Goal: Task Accomplishment & Management: Complete application form

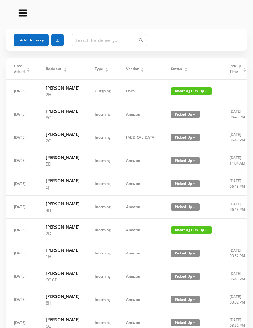
click at [31, 38] on button "Add Delivery" at bounding box center [31, 40] width 35 height 12
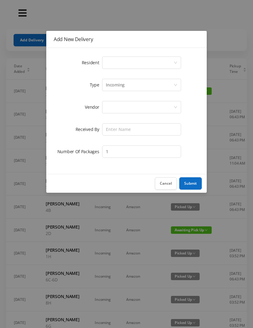
click at [170, 63] on div "Select a person" at bounding box center [140, 63] width 68 height 12
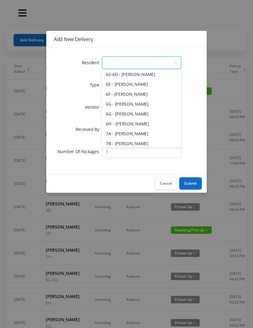
scroll to position [652, 0]
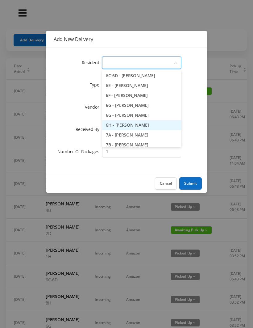
click at [146, 125] on li "6H - [PERSON_NAME]" at bounding box center [141, 125] width 79 height 10
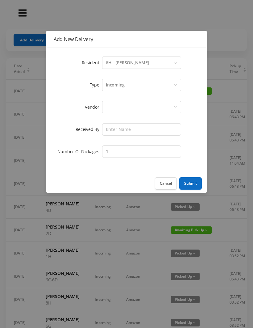
click at [160, 106] on div at bounding box center [140, 107] width 68 height 12
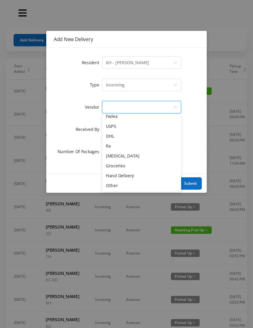
scroll to position [24, 0]
click at [122, 185] on li "Other" at bounding box center [141, 186] width 79 height 10
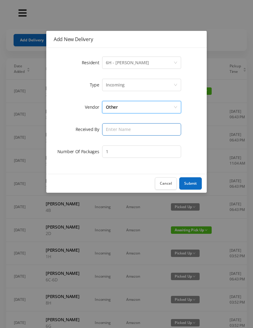
click at [161, 128] on input "text" at bounding box center [141, 129] width 79 height 12
type input "[PERSON_NAME]"
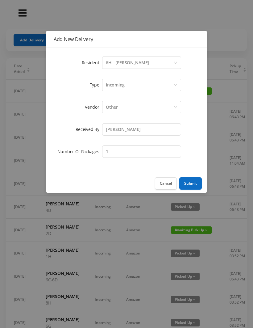
click at [190, 182] on button "Submit" at bounding box center [190, 183] width 23 height 12
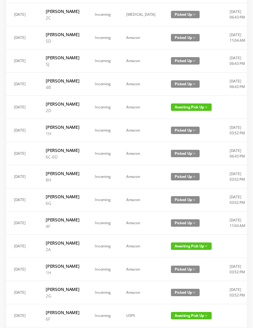
scroll to position [0, 0]
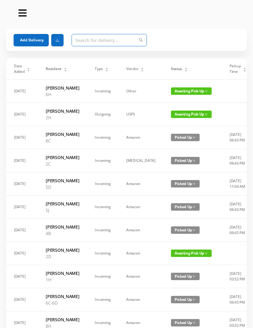
click at [86, 43] on input "text" at bounding box center [109, 40] width 75 height 12
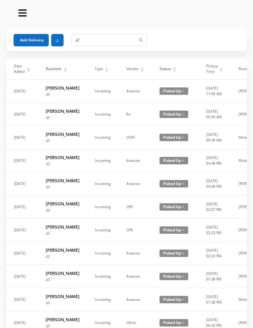
click at [32, 39] on button "Add Delivery" at bounding box center [31, 40] width 35 height 12
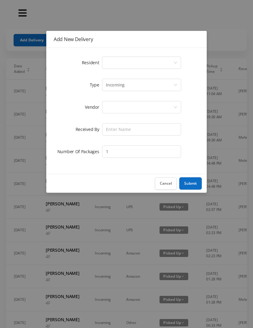
click at [169, 188] on button "Cancel" at bounding box center [166, 183] width 22 height 12
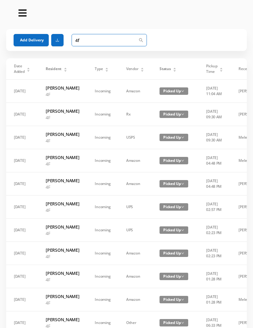
click at [93, 40] on input "4f" at bounding box center [109, 40] width 75 height 12
type input "4"
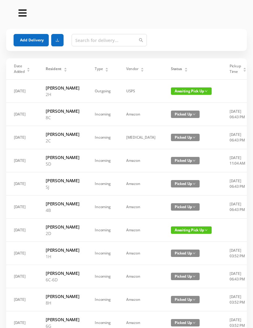
click at [40, 39] on button "Add Delivery" at bounding box center [31, 40] width 35 height 12
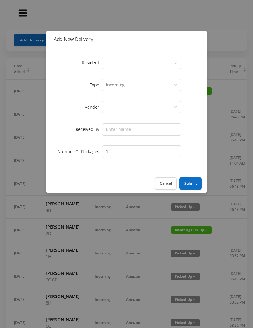
click at [109, 68] on div "Select a person" at bounding box center [140, 63] width 68 height 12
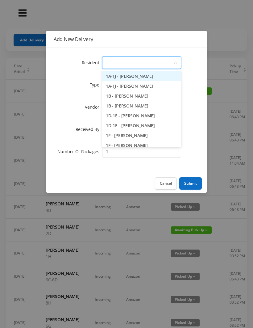
type input "4"
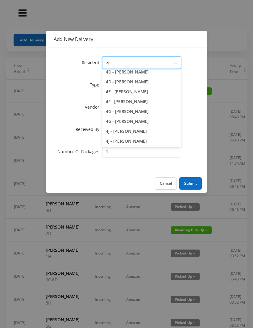
scroll to position [73, 0]
click at [131, 103] on li "4F - [PERSON_NAME]" at bounding box center [141, 102] width 79 height 10
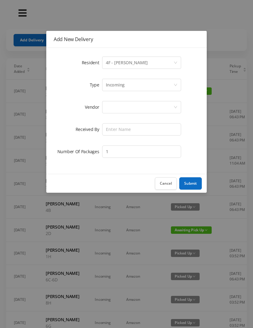
click at [114, 109] on div at bounding box center [140, 107] width 68 height 12
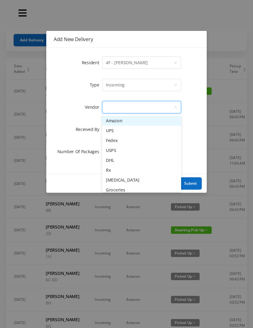
click at [129, 121] on li "Amazon" at bounding box center [141, 121] width 79 height 10
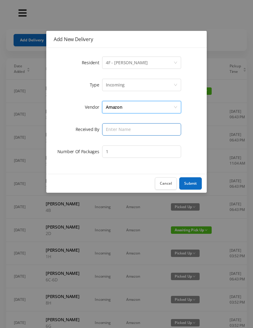
click at [113, 131] on input "text" at bounding box center [141, 129] width 79 height 12
type input "[PERSON_NAME]"
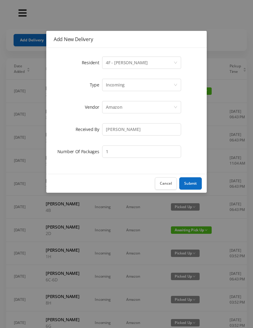
click at [196, 189] on button "Submit" at bounding box center [190, 183] width 23 height 12
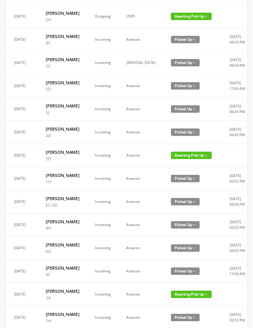
scroll to position [97, 0]
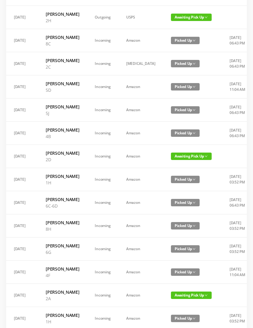
click at [180, 160] on span "Awaiting Pick Up" at bounding box center [191, 155] width 41 height 7
click at [171, 230] on link "Picked Up" at bounding box center [174, 227] width 40 height 10
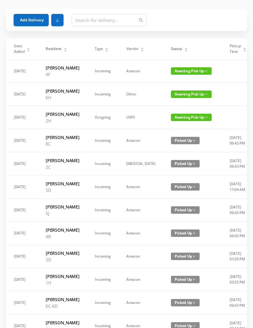
scroll to position [0, 0]
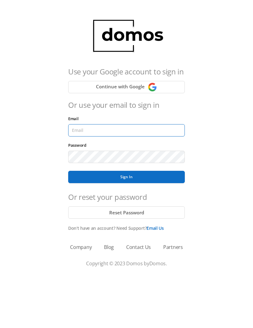
type input "[EMAIL_ADDRESS][DOMAIN_NAME]"
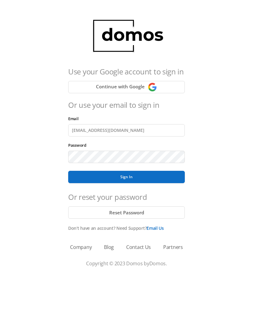
click at [127, 177] on button "Sign In" at bounding box center [126, 177] width 117 height 12
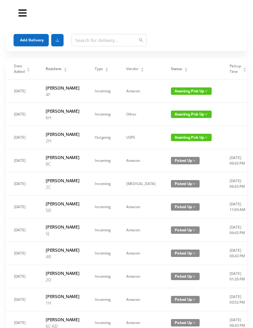
click at [184, 67] on icon "icon: caret-up" at bounding box center [185, 68] width 3 height 3
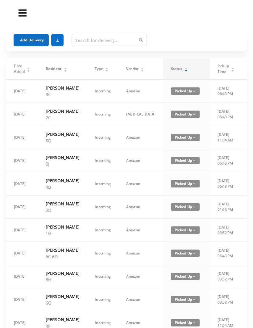
click at [173, 69] on div "Status" at bounding box center [179, 69] width 17 height 6
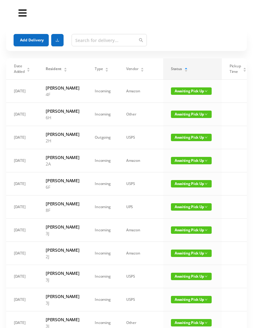
click at [38, 36] on button "Add Delivery" at bounding box center [31, 40] width 35 height 12
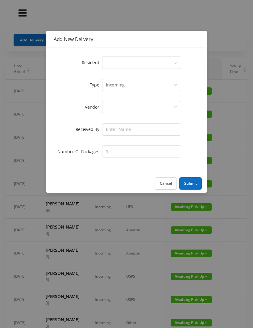
click at [111, 60] on div "Select a person" at bounding box center [140, 63] width 68 height 12
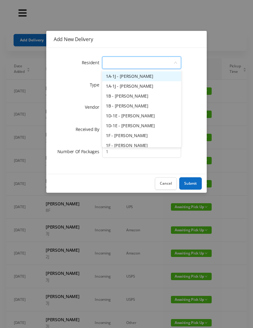
type input "5"
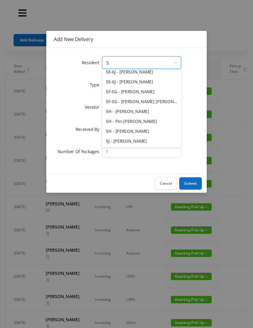
scroll to position [64, 0]
click at [136, 139] on li "5J - [PERSON_NAME]" at bounding box center [141, 141] width 79 height 10
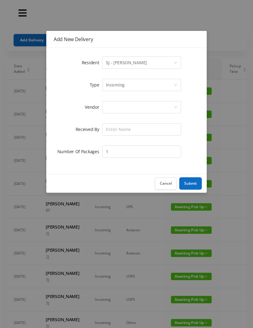
click at [114, 109] on div at bounding box center [140, 107] width 68 height 12
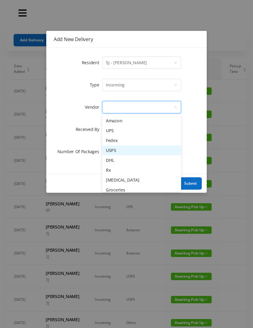
click at [125, 152] on li "USPS" at bounding box center [141, 150] width 79 height 10
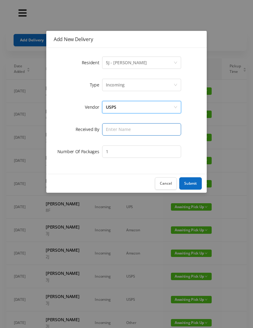
click at [114, 125] on input "text" at bounding box center [141, 129] width 79 height 12
type input "[PERSON_NAME]"
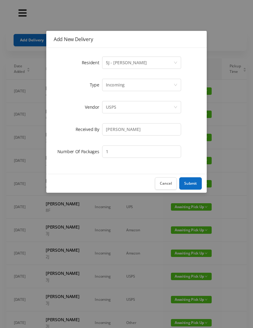
click at [190, 185] on button "Submit" at bounding box center [190, 183] width 23 height 12
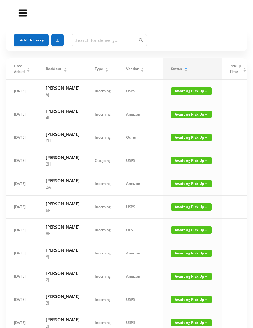
click at [37, 44] on button "Add Delivery" at bounding box center [31, 40] width 35 height 12
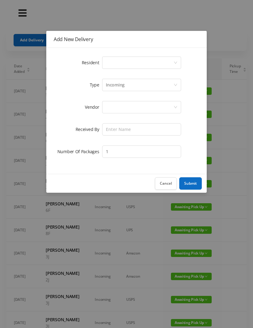
click at [111, 64] on div "Select a person" at bounding box center [140, 63] width 68 height 12
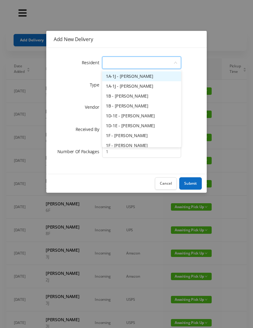
type input "7"
click at [138, 76] on li "7A - [PERSON_NAME]" at bounding box center [141, 76] width 79 height 10
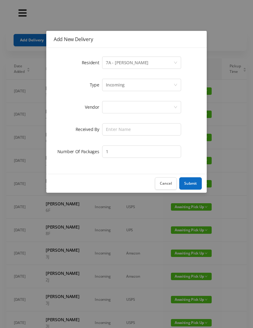
click at [109, 106] on div at bounding box center [140, 107] width 68 height 12
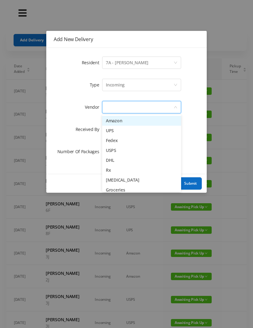
click at [129, 120] on li "Amazon" at bounding box center [141, 121] width 79 height 10
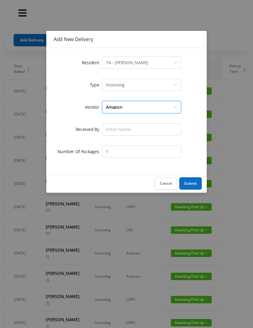
click at [135, 104] on div "Amazon" at bounding box center [140, 107] width 68 height 12
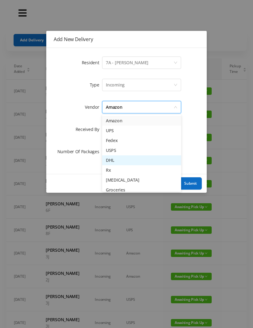
click at [121, 161] on li "DHL" at bounding box center [141, 160] width 79 height 10
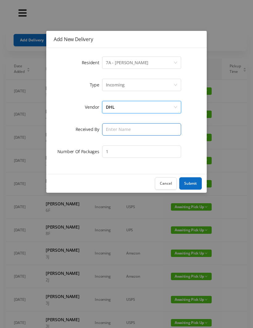
click at [112, 131] on input "text" at bounding box center [141, 129] width 79 height 12
type input "[PERSON_NAME]"
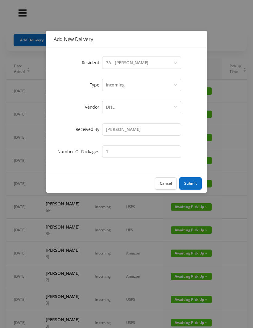
click at [193, 181] on button "Submit" at bounding box center [190, 183] width 23 height 12
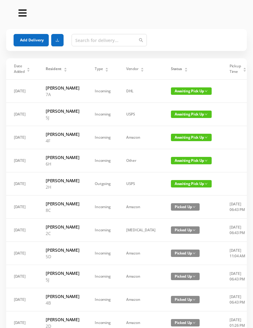
click at [33, 36] on button "Add Delivery" at bounding box center [31, 40] width 35 height 12
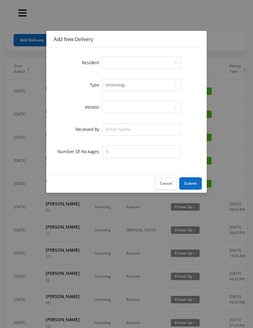
click at [114, 61] on div "Select a person" at bounding box center [140, 63] width 68 height 12
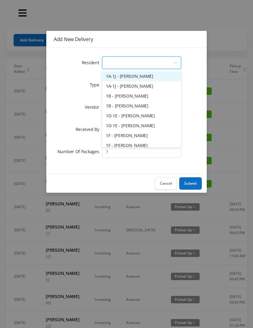
type input "2"
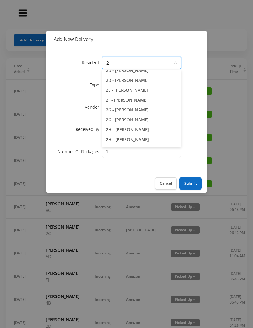
scroll to position [52, 0]
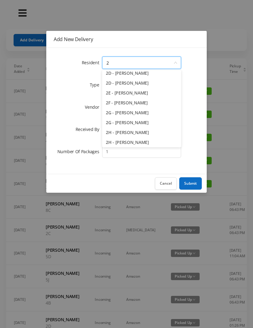
click at [129, 113] on li "2G - [PERSON_NAME]" at bounding box center [141, 113] width 79 height 10
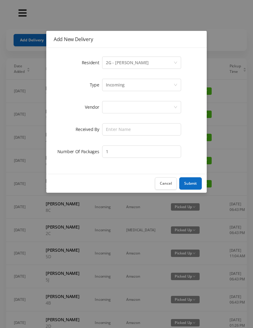
click at [117, 103] on div at bounding box center [140, 107] width 68 height 12
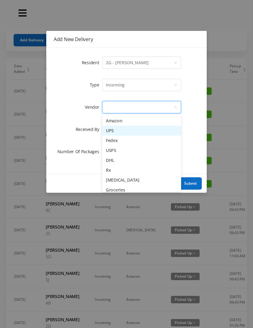
click at [123, 135] on li "UPS" at bounding box center [141, 131] width 79 height 10
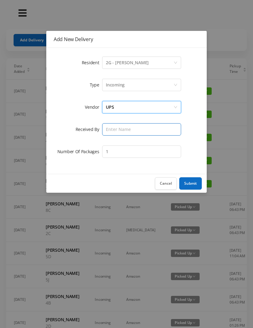
click at [116, 133] on input "text" at bounding box center [141, 129] width 79 height 12
type input "[PERSON_NAME]"
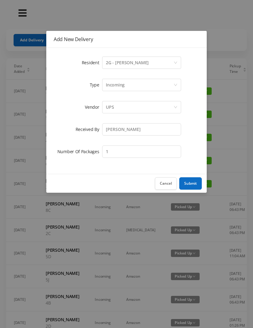
click at [195, 189] on button "Submit" at bounding box center [190, 183] width 23 height 12
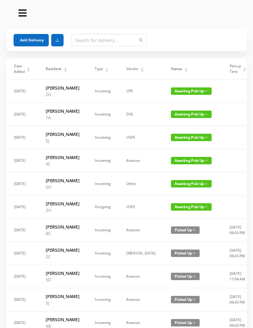
click at [33, 37] on button "Add Delivery" at bounding box center [31, 40] width 35 height 12
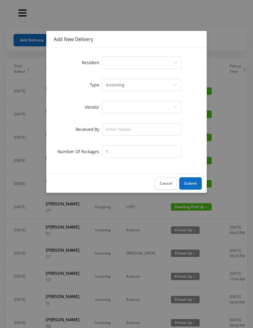
click at [117, 63] on div "Select a person" at bounding box center [140, 63] width 68 height 12
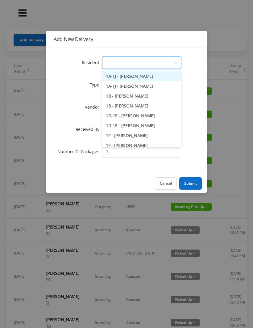
type input "2"
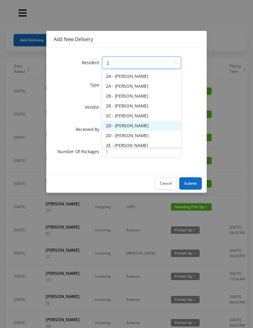
click at [143, 126] on li "2D - [PERSON_NAME]" at bounding box center [141, 126] width 79 height 10
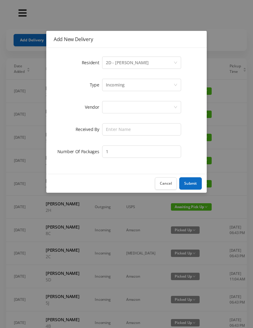
click at [112, 109] on div at bounding box center [140, 107] width 68 height 12
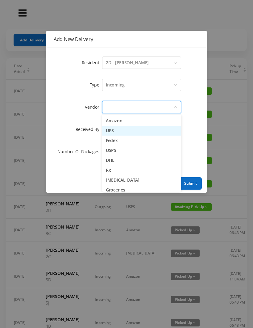
click at [121, 131] on li "UPS" at bounding box center [141, 131] width 79 height 10
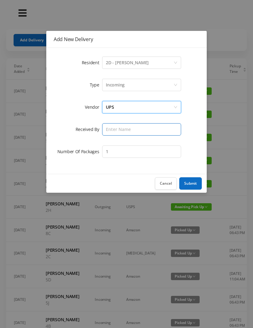
click at [114, 129] on input "text" at bounding box center [141, 129] width 79 height 12
type input "[PERSON_NAME]"
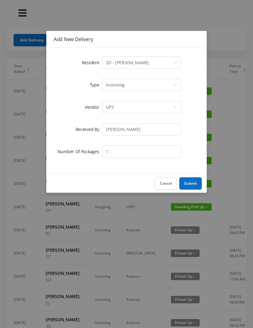
click at [194, 184] on button "Submit" at bounding box center [190, 183] width 23 height 12
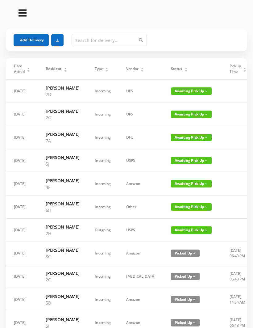
click at [30, 39] on button "Add Delivery" at bounding box center [31, 40] width 35 height 12
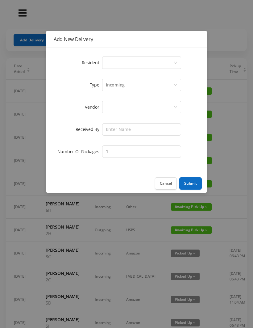
click at [113, 65] on div "Select a person" at bounding box center [140, 63] width 68 height 12
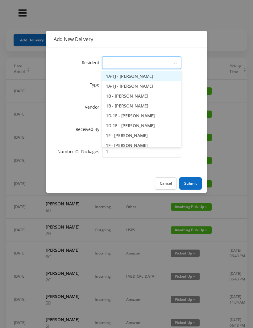
type input "6"
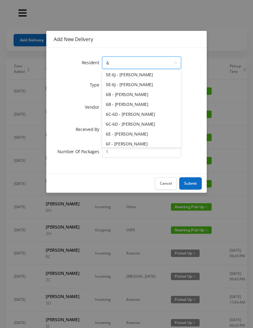
scroll to position [12, 0]
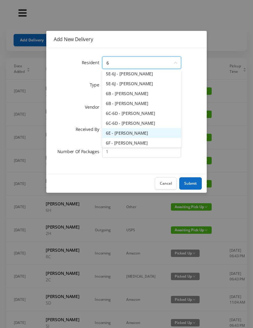
click at [140, 135] on li "6E - [PERSON_NAME]" at bounding box center [141, 133] width 79 height 10
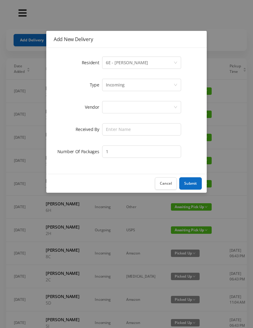
click at [115, 105] on div at bounding box center [140, 107] width 68 height 12
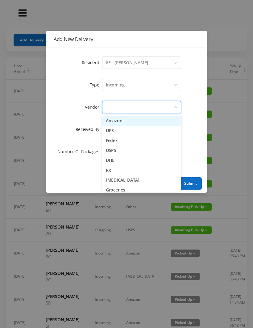
click at [132, 129] on li "UPS" at bounding box center [141, 131] width 79 height 10
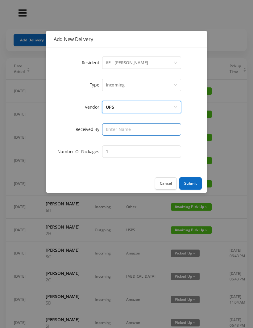
click at [116, 130] on input "text" at bounding box center [141, 129] width 79 height 12
type input "[PERSON_NAME]"
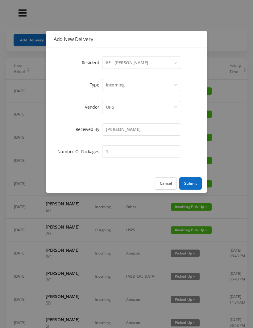
click at [194, 184] on button "Submit" at bounding box center [190, 183] width 23 height 12
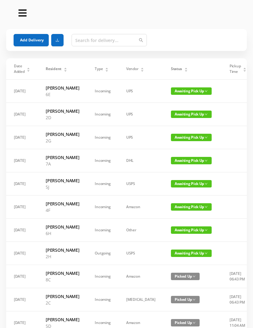
click at [33, 40] on button "Add Delivery" at bounding box center [31, 40] width 35 height 12
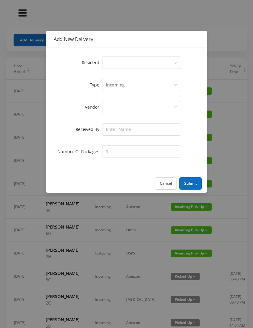
click at [118, 63] on div "Select a person" at bounding box center [140, 63] width 68 height 12
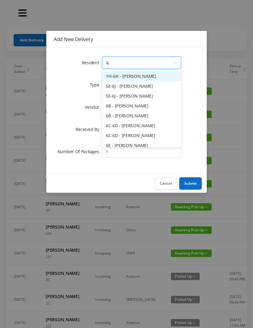
type input "6h"
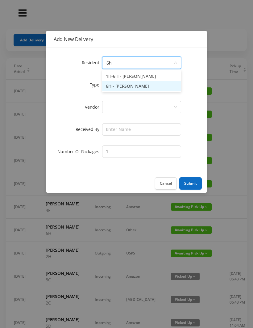
click at [137, 85] on li "6H - [PERSON_NAME]" at bounding box center [141, 86] width 79 height 10
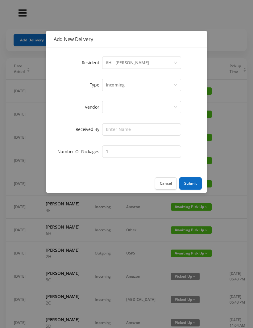
click at [113, 109] on div at bounding box center [140, 107] width 68 height 12
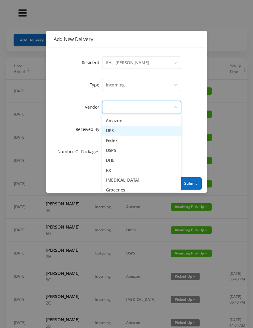
click at [119, 132] on li "UPS" at bounding box center [141, 131] width 79 height 10
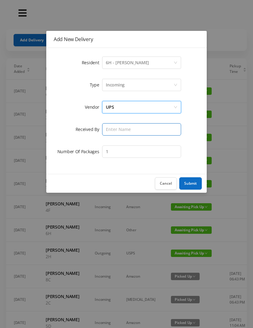
click at [116, 128] on input "text" at bounding box center [141, 129] width 79 height 12
type input "[PERSON_NAME]"
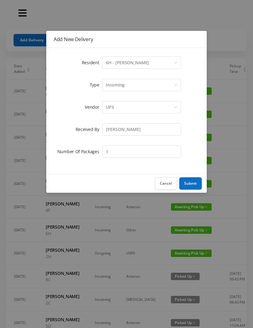
click at [192, 178] on button "Submit" at bounding box center [190, 183] width 23 height 12
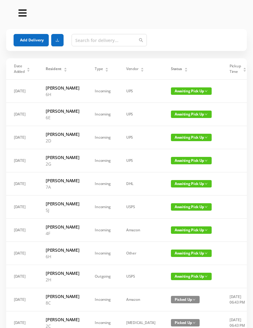
click at [26, 41] on button "Add Delivery" at bounding box center [31, 40] width 35 height 12
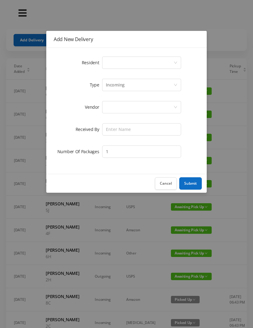
click at [118, 60] on div "Select a person" at bounding box center [140, 63] width 68 height 12
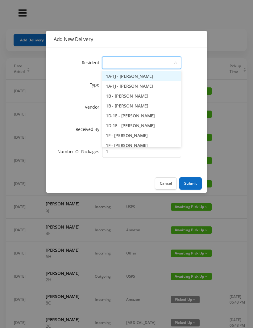
type input "3"
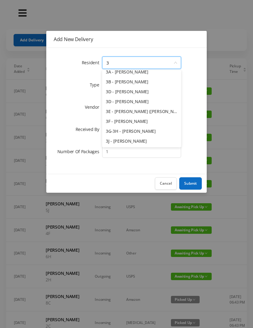
scroll to position [14, 0]
click at [130, 142] on li "3J - [PERSON_NAME]" at bounding box center [141, 141] width 79 height 10
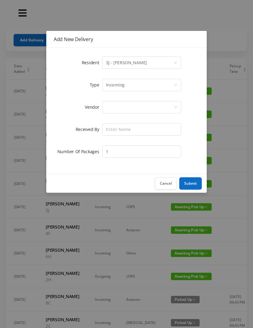
click at [116, 106] on div at bounding box center [140, 107] width 68 height 12
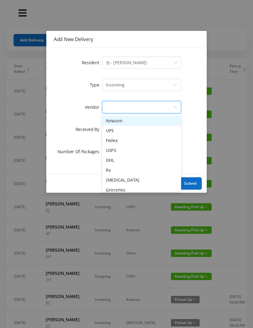
click at [125, 152] on li "USPS" at bounding box center [141, 150] width 79 height 10
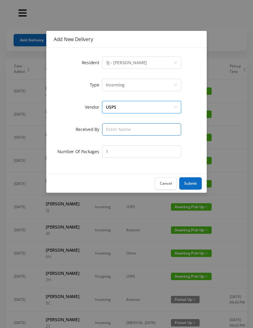
click at [113, 127] on input "text" at bounding box center [141, 129] width 79 height 12
type input "[PERSON_NAME]"
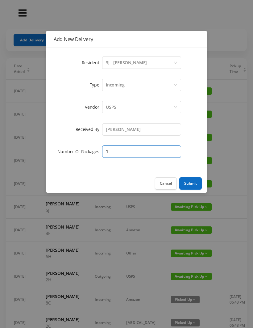
click at [117, 154] on input "1" at bounding box center [141, 151] width 79 height 12
type input "5"
click at [191, 187] on button "Submit" at bounding box center [190, 183] width 23 height 12
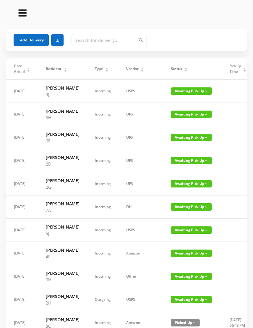
click at [34, 44] on button "Add Delivery" at bounding box center [31, 40] width 35 height 12
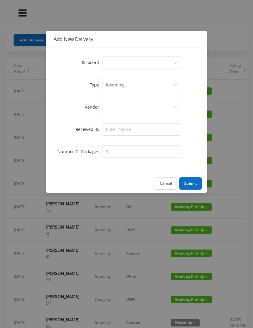
click at [120, 60] on div "Select a person" at bounding box center [140, 63] width 68 height 12
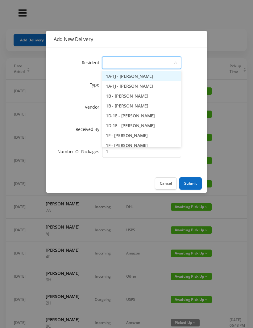
type input "4"
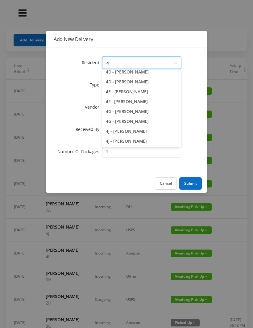
scroll to position [73, 0]
click at [132, 142] on li "4J - [PERSON_NAME]" at bounding box center [141, 141] width 79 height 10
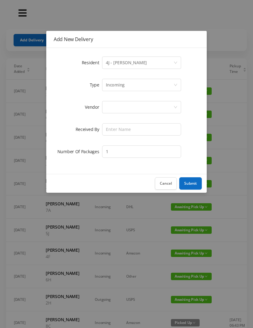
click at [113, 109] on div at bounding box center [140, 107] width 68 height 12
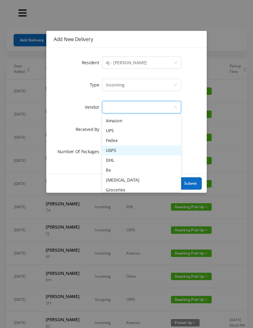
click at [122, 152] on li "USPS" at bounding box center [141, 150] width 79 height 10
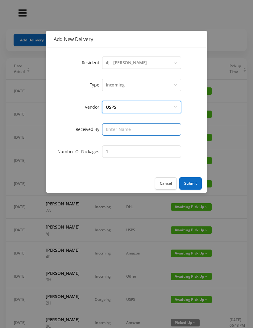
click at [118, 128] on input "text" at bounding box center [141, 129] width 79 height 12
type input "[PERSON_NAME]"
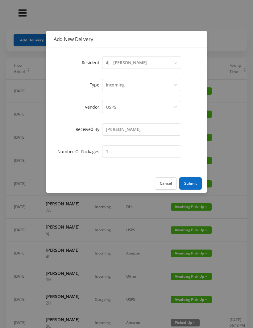
click at [193, 178] on button "Submit" at bounding box center [190, 183] width 23 height 12
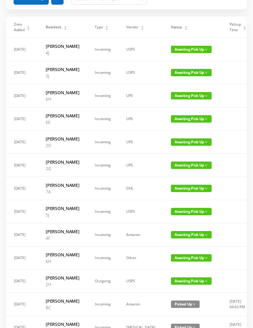
scroll to position [0, 0]
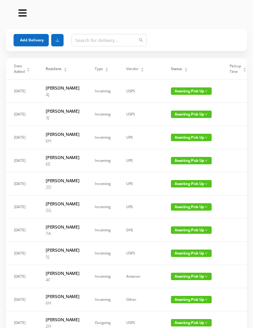
click at [27, 39] on button "Add Delivery" at bounding box center [31, 40] width 35 height 12
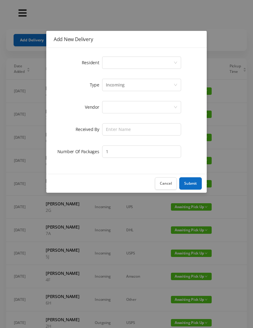
click at [104, 63] on div "Select a person" at bounding box center [141, 62] width 79 height 12
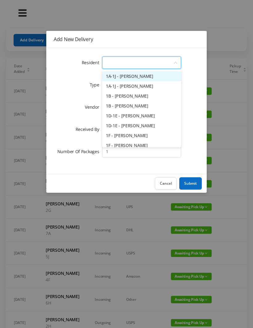
type input "7"
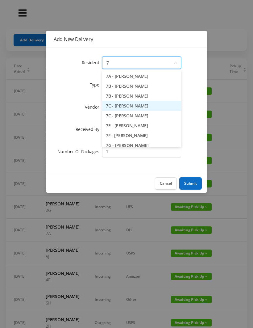
click at [122, 104] on li "7C - [PERSON_NAME]" at bounding box center [141, 106] width 79 height 10
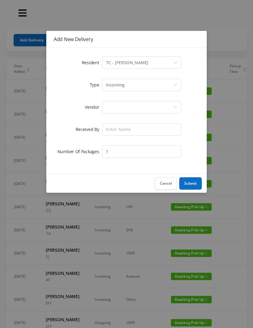
click at [110, 108] on div at bounding box center [140, 107] width 68 height 12
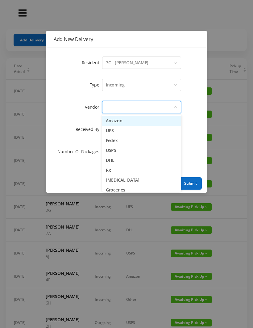
click at [109, 147] on li "USPS" at bounding box center [141, 150] width 79 height 10
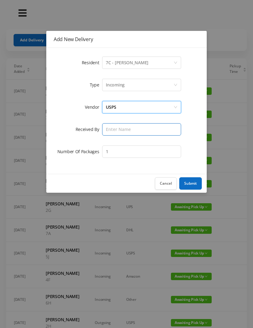
click at [109, 127] on input "text" at bounding box center [141, 129] width 79 height 12
type input "[PERSON_NAME]"
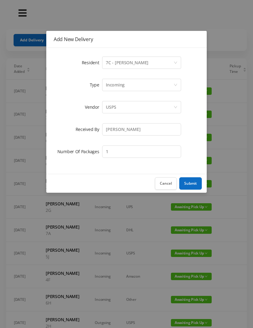
click at [189, 181] on button "Submit" at bounding box center [190, 183] width 23 height 12
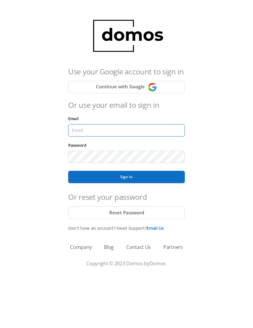
type input "[EMAIL_ADDRESS][DOMAIN_NAME]"
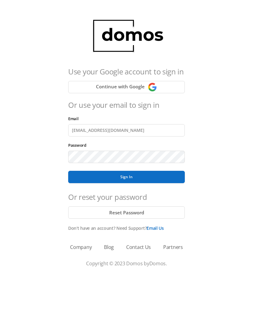
click at [127, 177] on button "Sign In" at bounding box center [126, 177] width 117 height 12
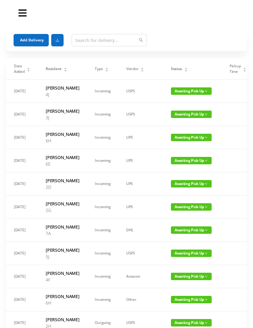
click at [20, 43] on button "Add Delivery" at bounding box center [31, 40] width 35 height 12
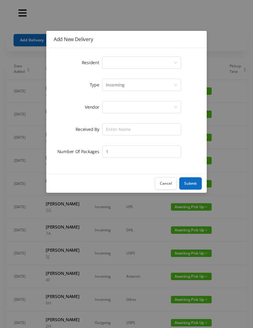
click at [105, 62] on div "Select a person" at bounding box center [141, 62] width 79 height 12
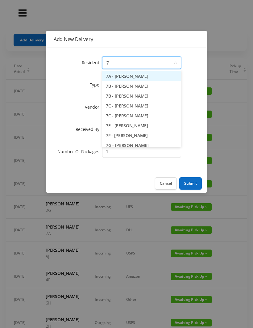
type input "7c"
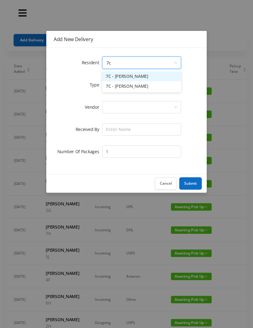
click at [112, 74] on li "7C - [PERSON_NAME]" at bounding box center [141, 76] width 79 height 10
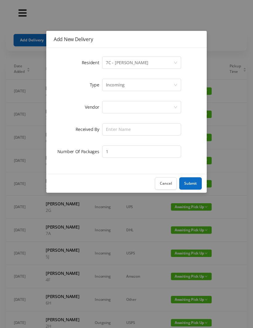
click at [107, 107] on div at bounding box center [140, 107] width 68 height 12
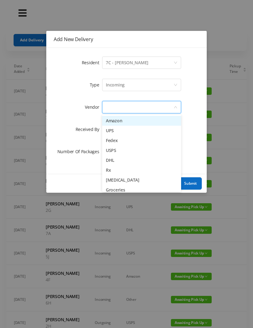
click at [108, 151] on li "USPS" at bounding box center [141, 150] width 79 height 10
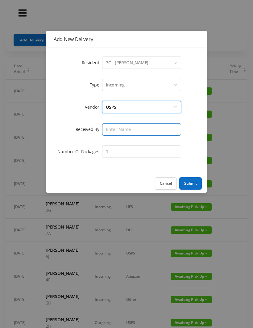
click at [106, 128] on input "text" at bounding box center [141, 129] width 79 height 12
type input "[PERSON_NAME]"
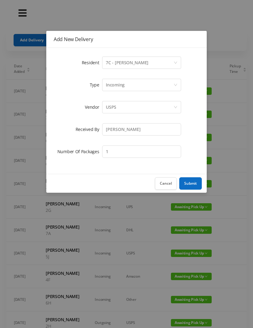
click at [192, 185] on button "Submit" at bounding box center [190, 183] width 23 height 12
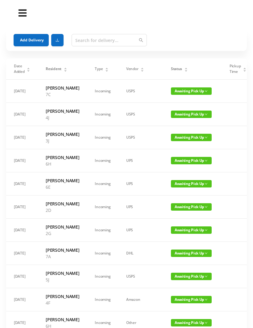
click at [34, 40] on button "Add Delivery" at bounding box center [31, 40] width 35 height 12
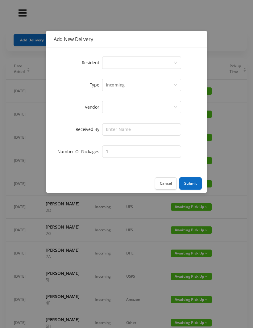
click at [111, 57] on div "Select a person" at bounding box center [140, 63] width 68 height 12
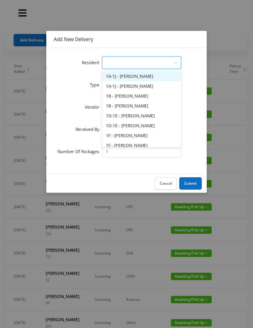
type input "7"
click at [134, 77] on li "7A - [PERSON_NAME]" at bounding box center [141, 76] width 79 height 10
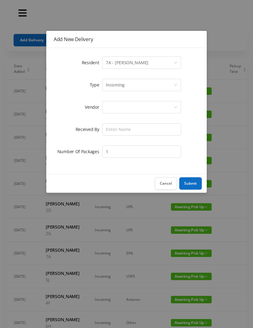
click at [110, 110] on div at bounding box center [140, 107] width 68 height 12
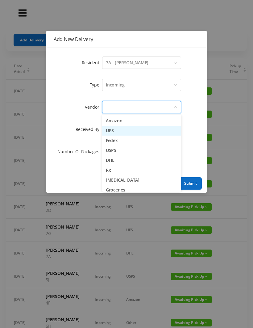
click at [127, 134] on li "UPS" at bounding box center [141, 131] width 79 height 10
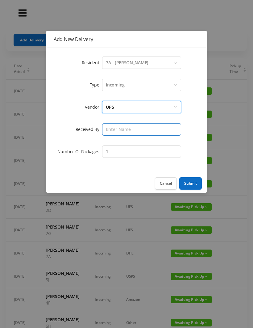
click at [114, 132] on input "text" at bounding box center [141, 129] width 79 height 12
type input "[PERSON_NAME]"
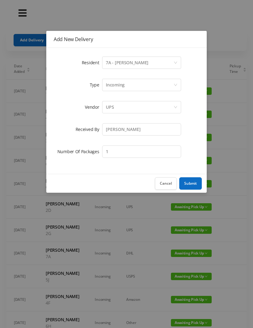
click at [193, 178] on button "Submit" at bounding box center [190, 183] width 23 height 12
